Goal: Task Accomplishment & Management: Use online tool/utility

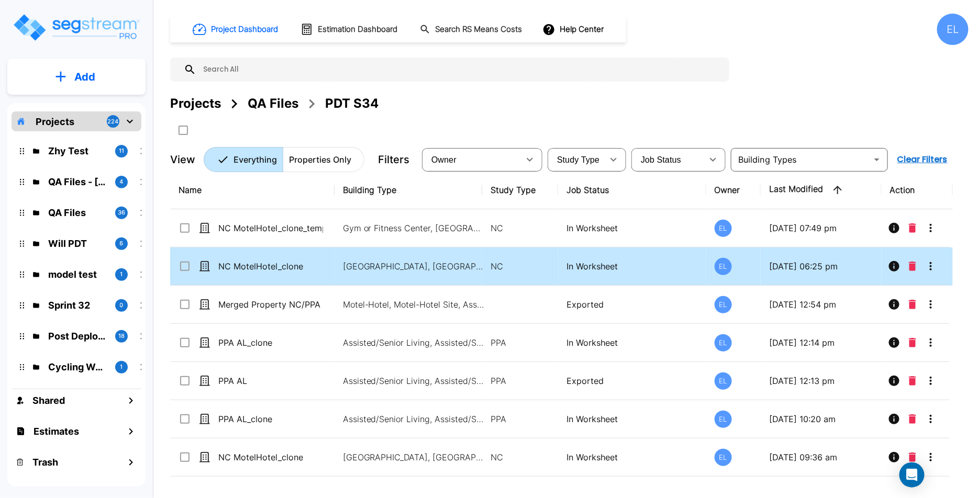
click at [401, 222] on tr "NC MotelHotel_clone_template Gym or Fitness Center, Motel-Hotel, Motel-Hotel Si…" at bounding box center [561, 228] width 782 height 38
checkbox input "true"
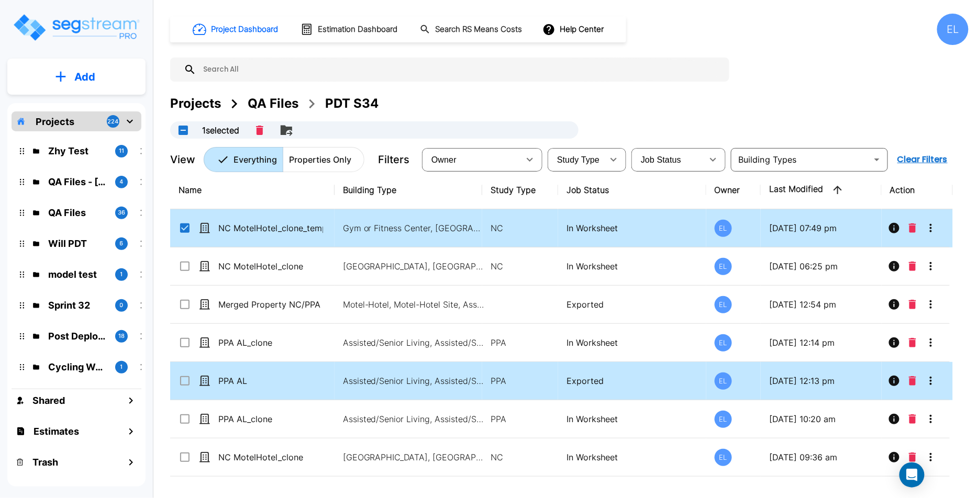
drag, startPoint x: 281, startPoint y: 402, endPoint x: 326, endPoint y: 368, distance: 55.7
click at [326, 368] on tbody "NC MotelHotel_clone_template Gym or Fitness Center, Motel-Hotel, Motel-Hotel Si…" at bounding box center [561, 381] width 782 height 344
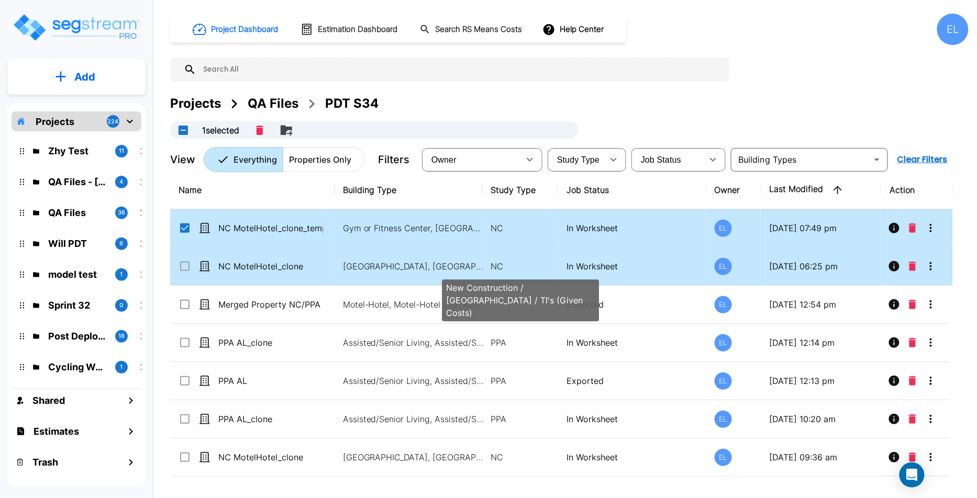
click at [536, 265] on p "NC" at bounding box center [519, 266] width 59 height 13
checkbox input "true"
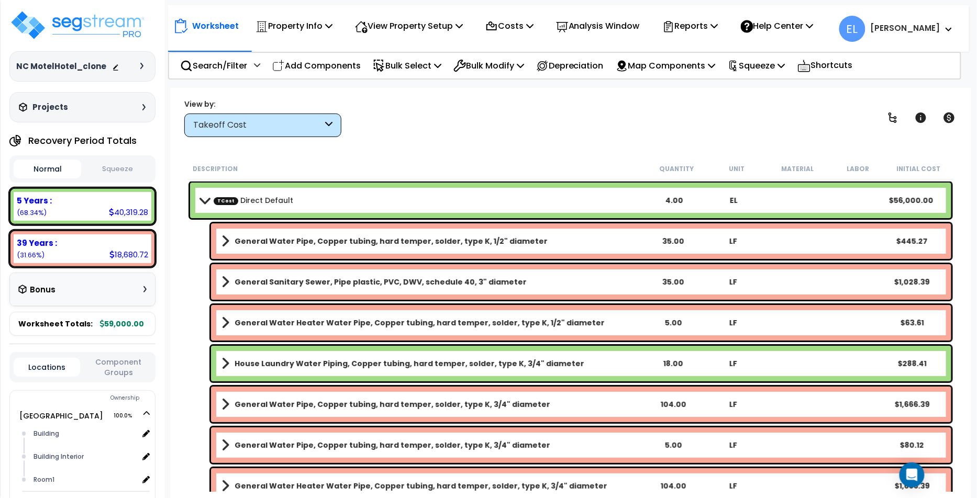
click at [199, 200] on span at bounding box center [204, 200] width 15 height 8
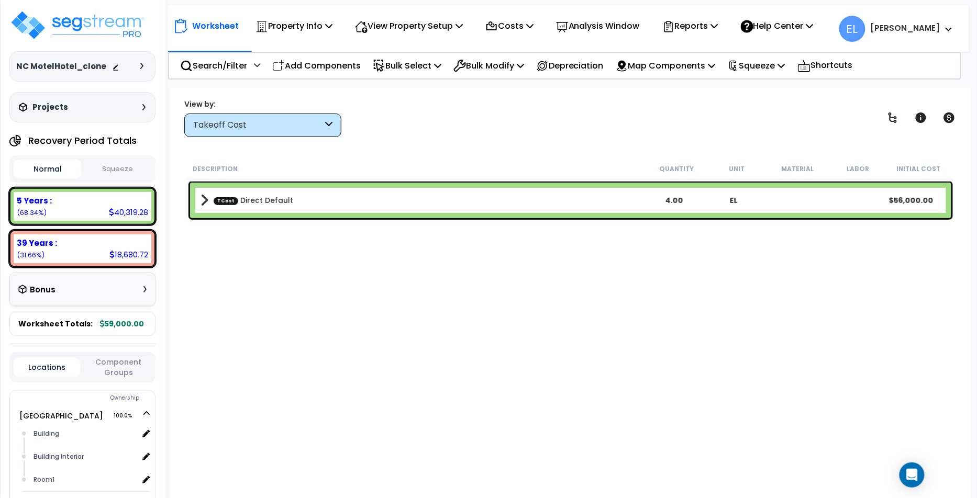
click at [199, 200] on div "TCost Direct Default 4.00 EL $56,000.00" at bounding box center [570, 201] width 761 height 36
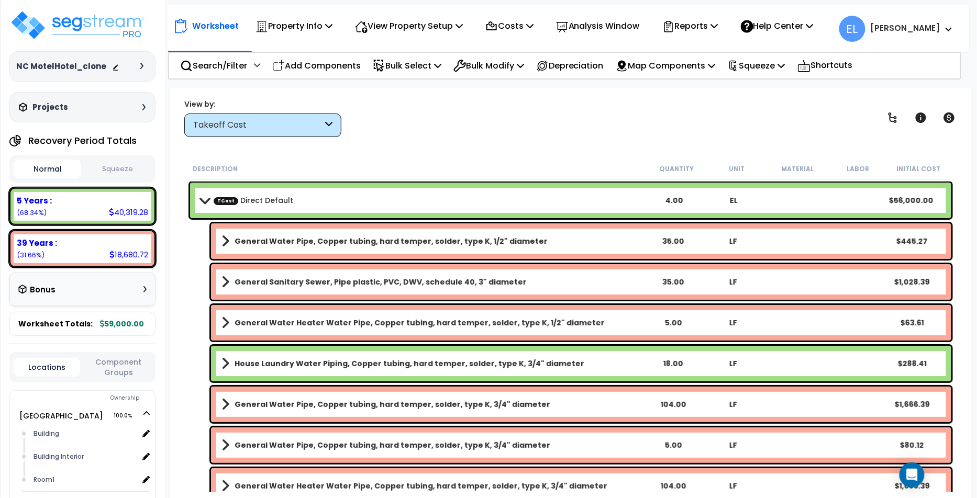
click at [199, 200] on span at bounding box center [204, 200] width 15 height 8
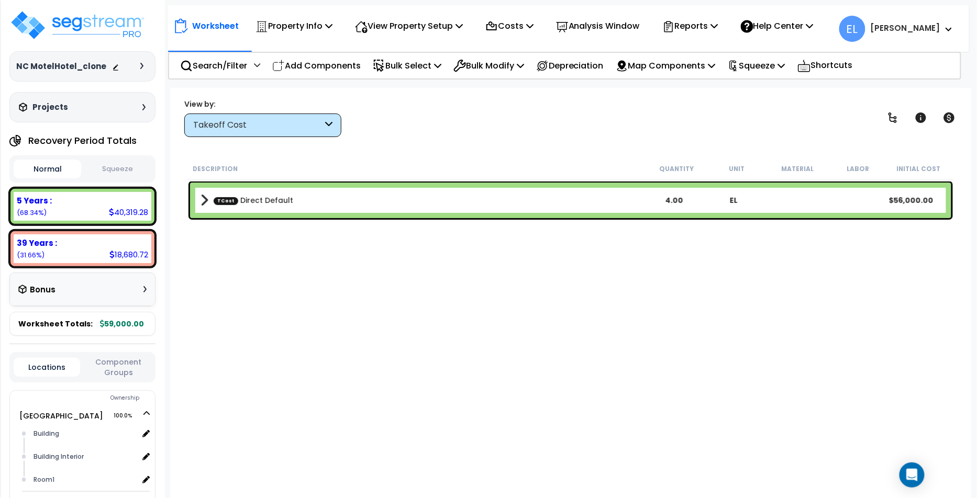
click at [199, 200] on div "TCost Direct Default 4.00 EL $56,000.00" at bounding box center [570, 201] width 761 height 36
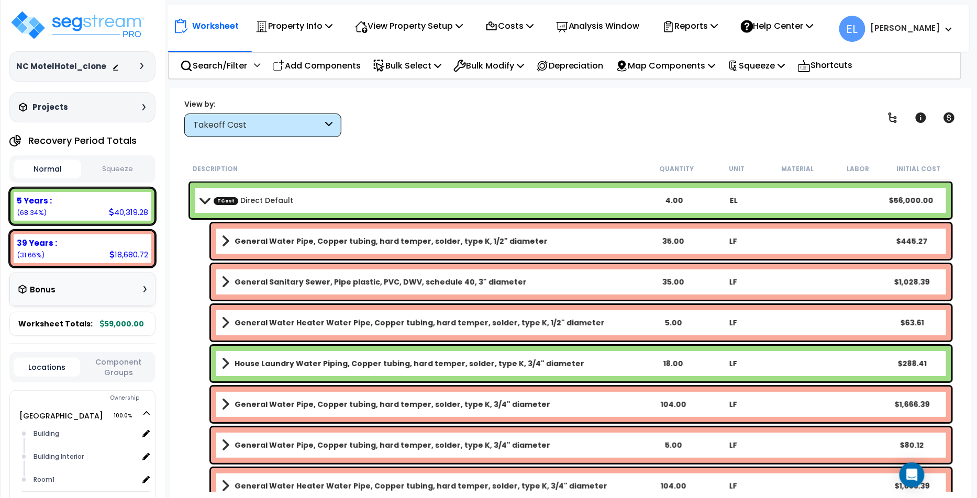
click at [224, 241] on span at bounding box center [225, 241] width 8 height 15
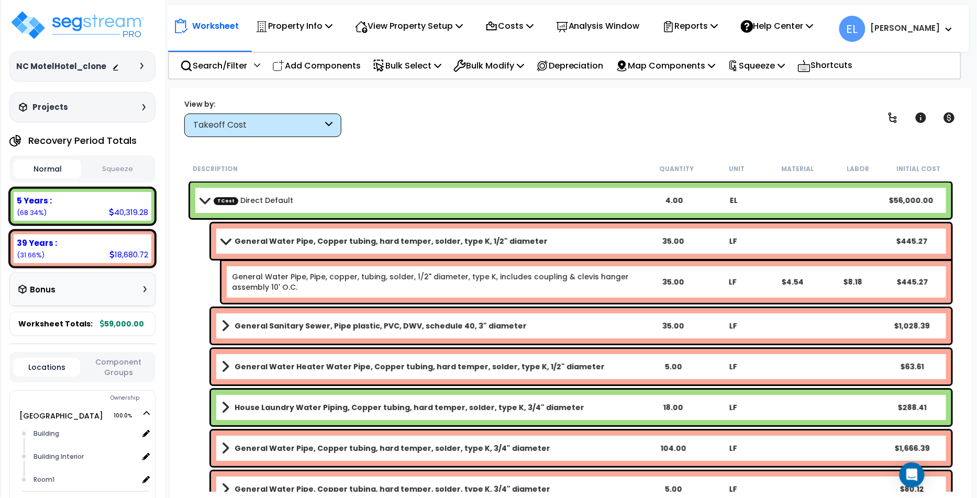
click at [235, 324] on b "General Sanitary Sewer, Pipe plastic, PVC, DWV, schedule 40, 3" diameter" at bounding box center [380, 326] width 292 height 10
